Goal: Information Seeking & Learning: Understand process/instructions

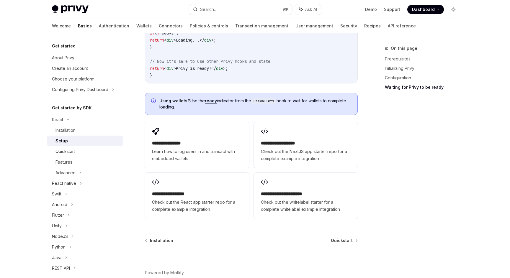
scroll to position [708, 0]
click at [72, 150] on div "Quickstart" at bounding box center [65, 151] width 19 height 7
type textarea "*"
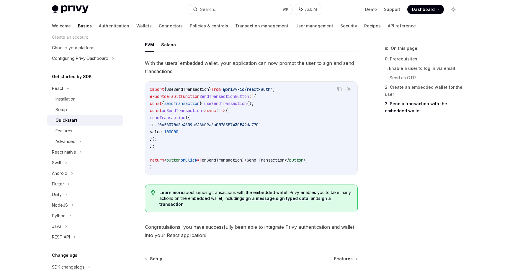
scroll to position [580, 0]
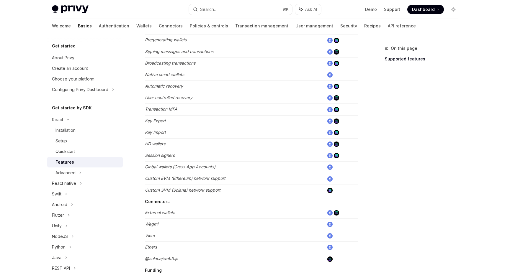
scroll to position [350, 0]
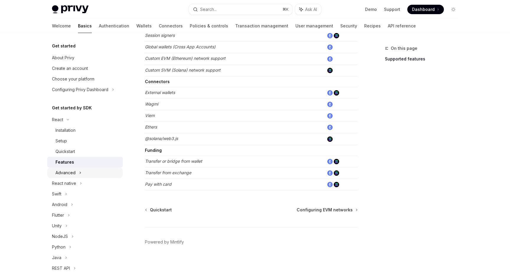
click at [66, 172] on div "Advanced" at bounding box center [66, 172] width 20 height 7
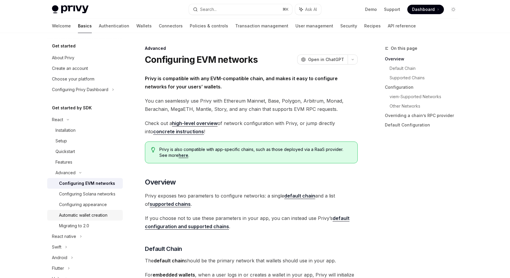
click at [91, 216] on div "Automatic wallet creation" at bounding box center [83, 215] width 48 height 7
type textarea "*"
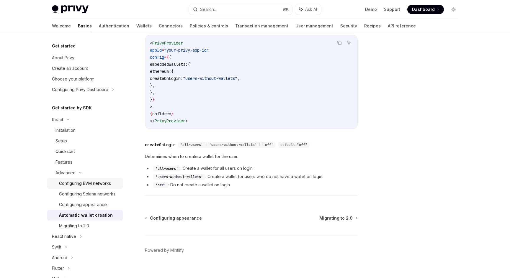
scroll to position [0, 0]
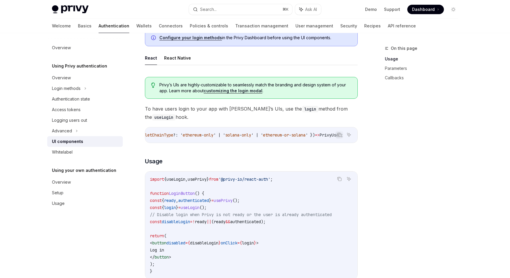
scroll to position [0, 370]
click at [392, 150] on div "On this page Usage Parameters Callbacks" at bounding box center [418, 162] width 90 height 234
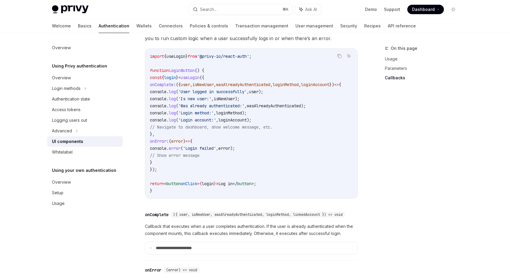
scroll to position [735, 0]
